Goal: Information Seeking & Learning: Learn about a topic

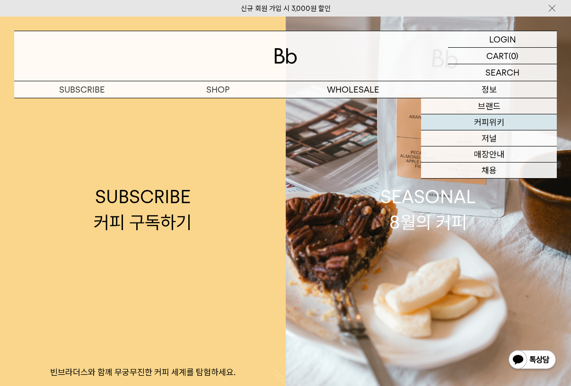
click at [484, 123] on link "커피위키" at bounding box center [489, 122] width 136 height 16
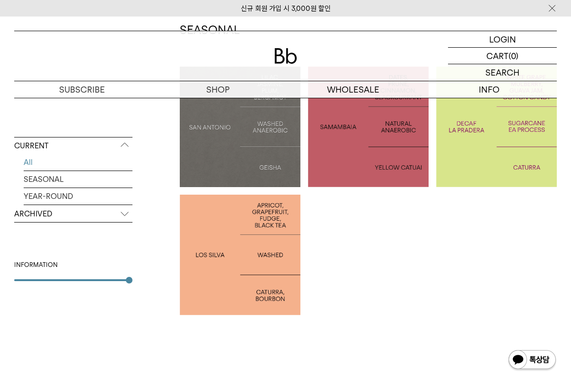
scroll to position [225, 0]
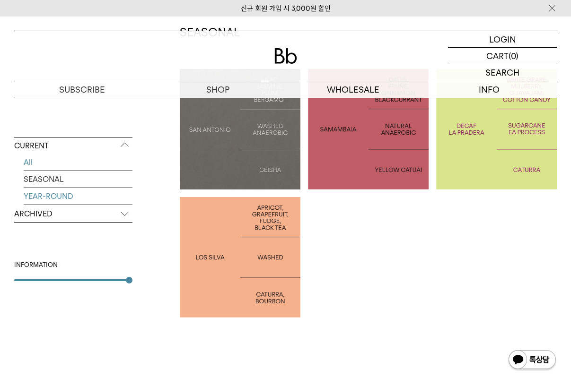
click at [97, 200] on link "YEAR-ROUND" at bounding box center [78, 196] width 109 height 17
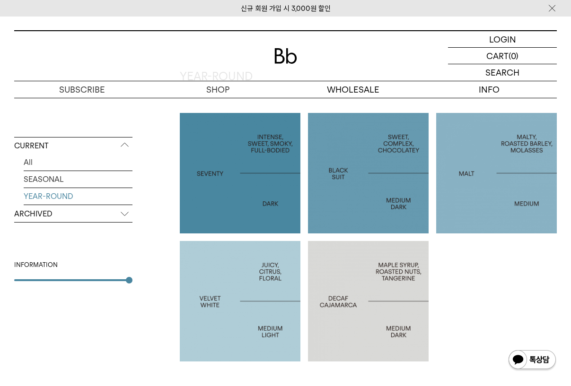
scroll to position [224, 0]
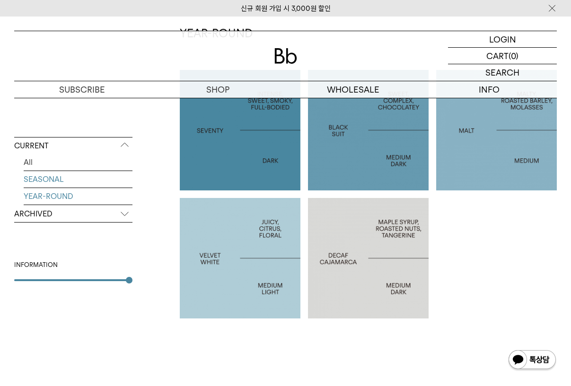
click at [57, 183] on link "SEASONAL" at bounding box center [78, 179] width 109 height 17
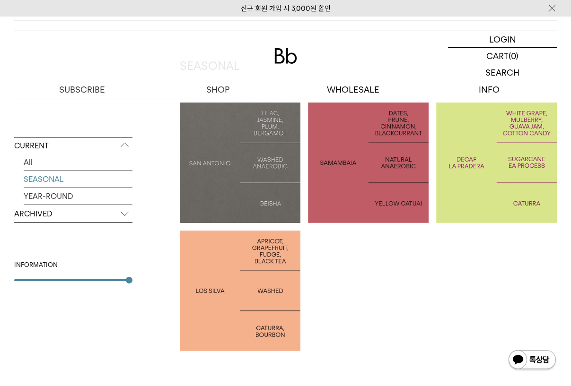
scroll to position [189, 0]
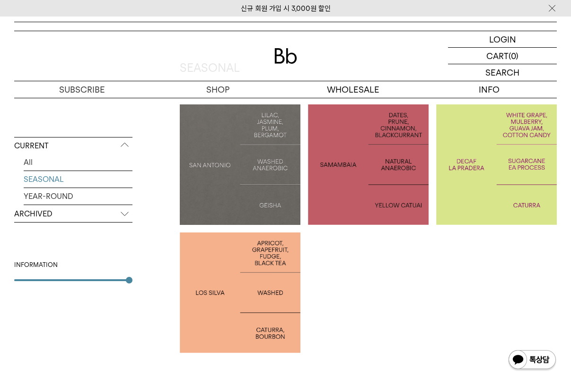
click at [254, 298] on p "PERU LOS SILVA" at bounding box center [240, 293] width 121 height 14
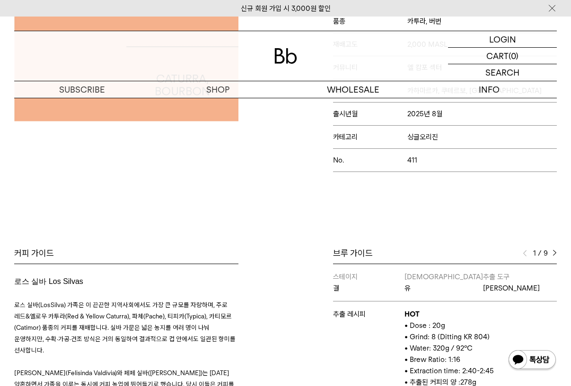
scroll to position [254, 0]
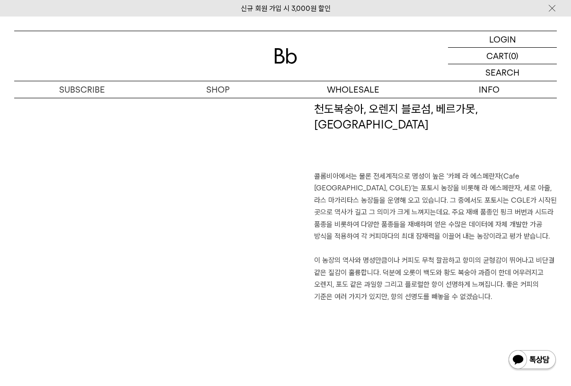
scroll to position [602, 0]
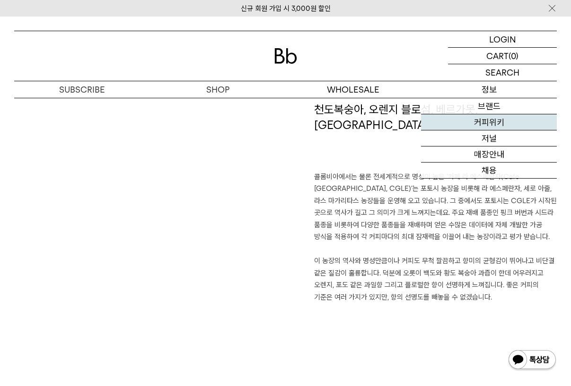
click at [492, 122] on link "커피위키" at bounding box center [489, 122] width 136 height 16
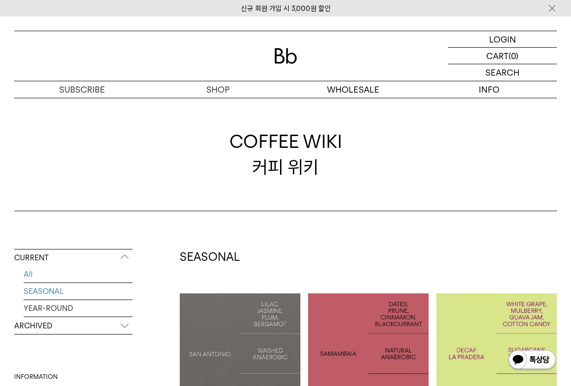
click at [57, 291] on link "SEASONAL" at bounding box center [78, 291] width 109 height 17
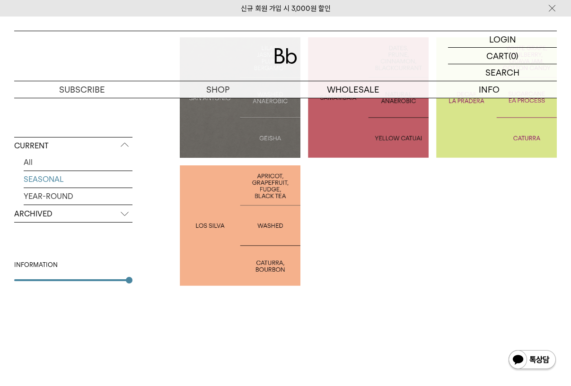
scroll to position [259, 0]
